Goal: Transaction & Acquisition: Purchase product/service

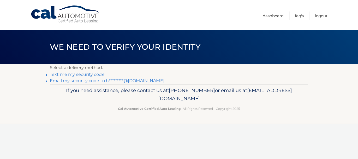
click at [86, 81] on link "Email my security code to h*********@hotmail.com" at bounding box center [107, 80] width 115 height 5
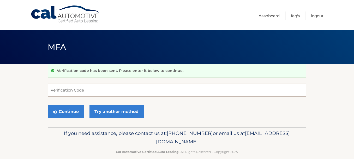
click at [108, 86] on input "Verification Code" at bounding box center [177, 90] width 258 height 13
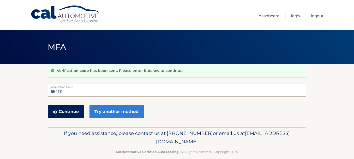
type input "664111"
click at [70, 113] on button "Continue" at bounding box center [66, 111] width 36 height 13
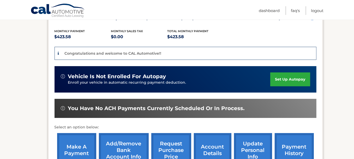
scroll to position [131, 0]
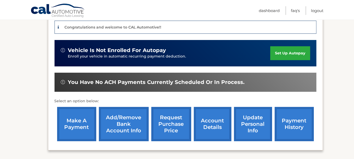
click at [72, 123] on link "make a payment" at bounding box center [76, 124] width 39 height 34
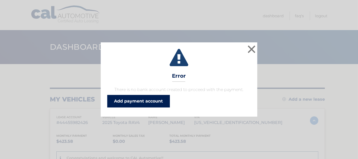
click at [139, 101] on link "Add payment account" at bounding box center [138, 101] width 63 height 13
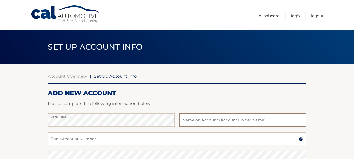
click at [214, 118] on input "text" at bounding box center [243, 119] width 127 height 13
type input "[PERSON_NAME] [PERSON_NAME]"
click at [114, 139] on input "Bank Account Number" at bounding box center [177, 138] width 258 height 13
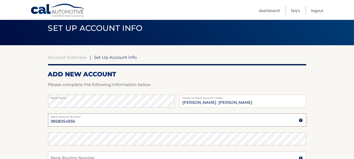
scroll to position [52, 0]
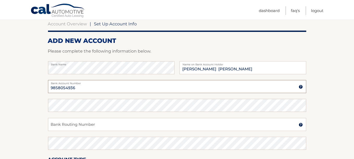
type input "9858054936"
click at [104, 124] on input "Bank Routing Number" at bounding box center [177, 124] width 258 height 13
type input "022000046"
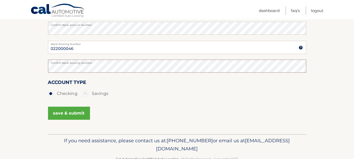
scroll to position [131, 0]
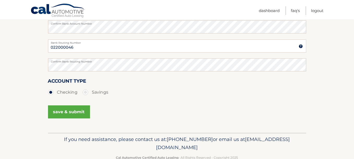
click at [70, 112] on button "save & submit" at bounding box center [69, 111] width 42 height 13
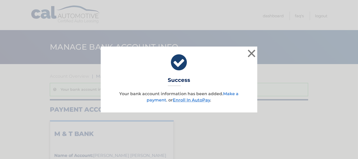
click at [235, 93] on link "Make a payment" at bounding box center [193, 96] width 92 height 11
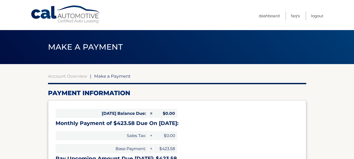
select select "Njg2ZjU1ODAtNTg1NS00YjM1LThiY2QtYWY4MDA3OWFhNzg2"
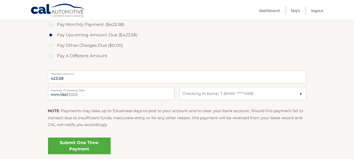
scroll to position [183, 0]
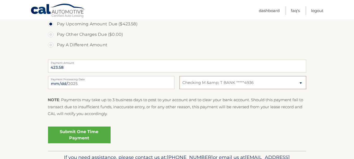
click at [301, 82] on select "Select Bank Account Checking M &amp; T BANK *****4936" at bounding box center [243, 82] width 127 height 13
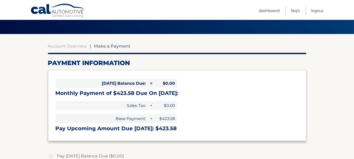
scroll to position [0, 0]
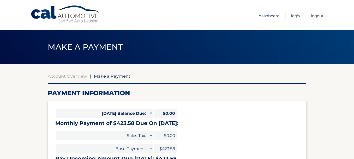
click at [269, 15] on link "Dashboard" at bounding box center [269, 15] width 21 height 9
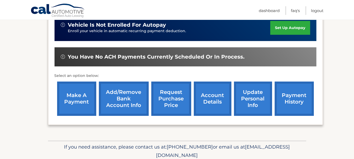
scroll to position [157, 0]
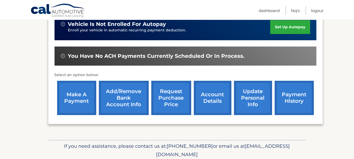
click at [123, 95] on link "Add/Remove bank account info" at bounding box center [124, 98] width 50 height 34
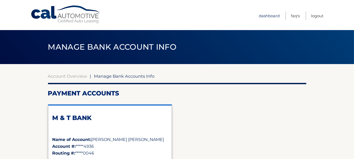
click at [268, 16] on link "Dashboard" at bounding box center [269, 15] width 21 height 9
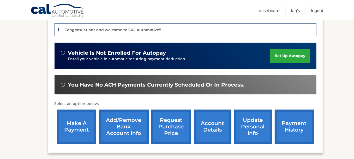
scroll to position [131, 0]
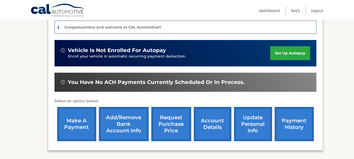
click at [71, 126] on link "make a payment" at bounding box center [76, 124] width 39 height 34
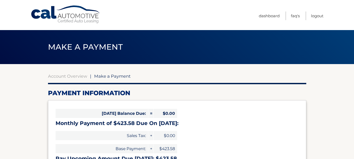
select select "Njg2ZjU1ODAtNTg1NS00YjM1LThiY2QtYWY4MDA3OWFhNzg2"
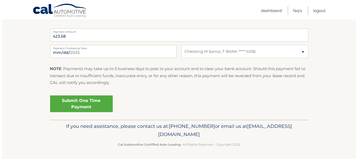
scroll to position [188, 0]
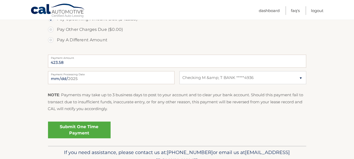
click at [85, 128] on link "Submit One Time Payment" at bounding box center [79, 129] width 63 height 17
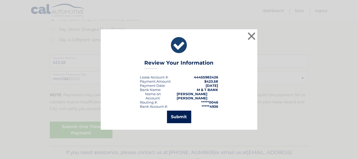
click at [180, 115] on button "Submit" at bounding box center [179, 116] width 24 height 13
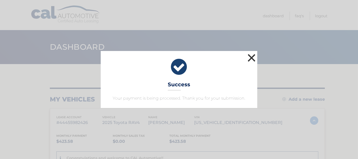
click at [252, 56] on button "×" at bounding box center [251, 57] width 10 height 10
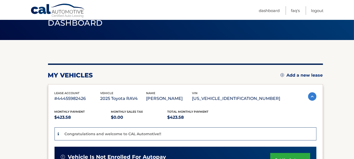
scroll to position [3, 0]
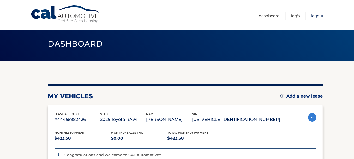
click at [317, 16] on link "Logout" at bounding box center [317, 15] width 13 height 9
